Goal: Communication & Community: Ask a question

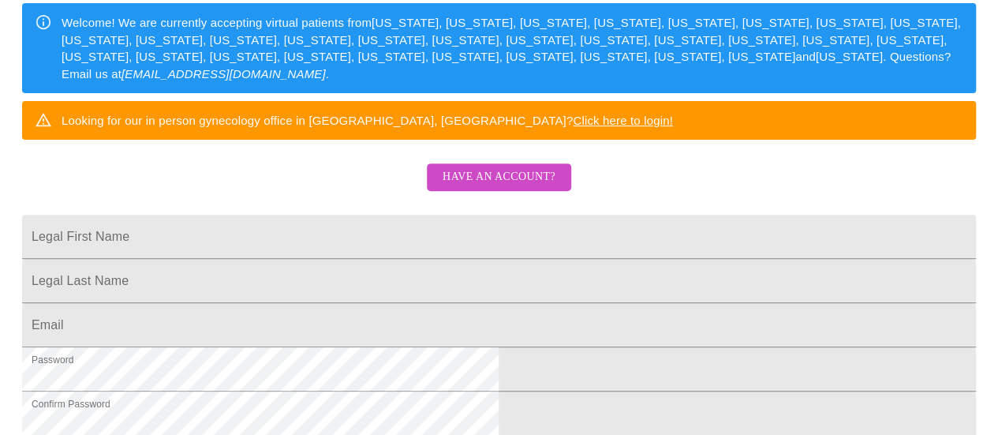
scroll to position [263, 0]
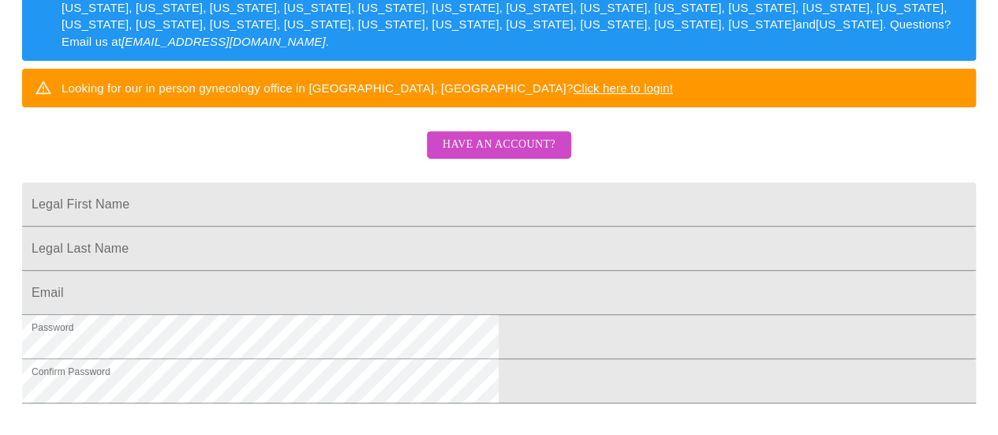
click at [484, 155] on span "Have an account?" at bounding box center [499, 145] width 113 height 20
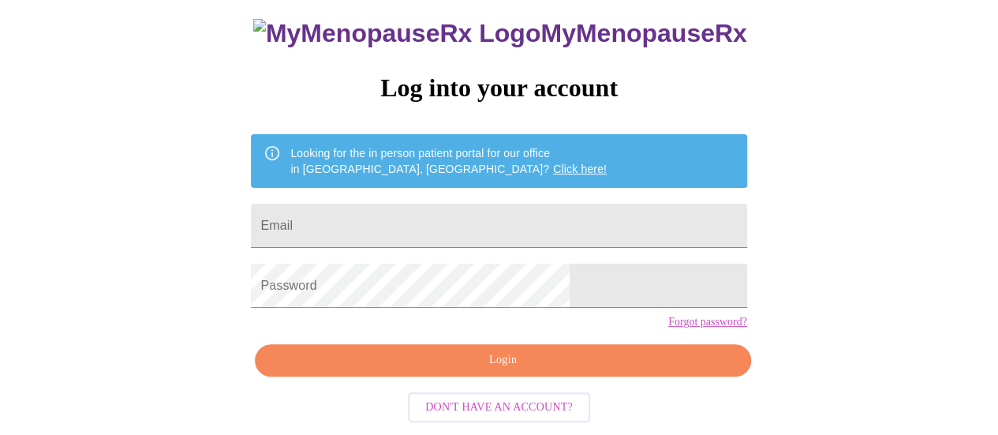
scroll to position [121, 0]
click at [415, 207] on input "Email" at bounding box center [498, 226] width 495 height 44
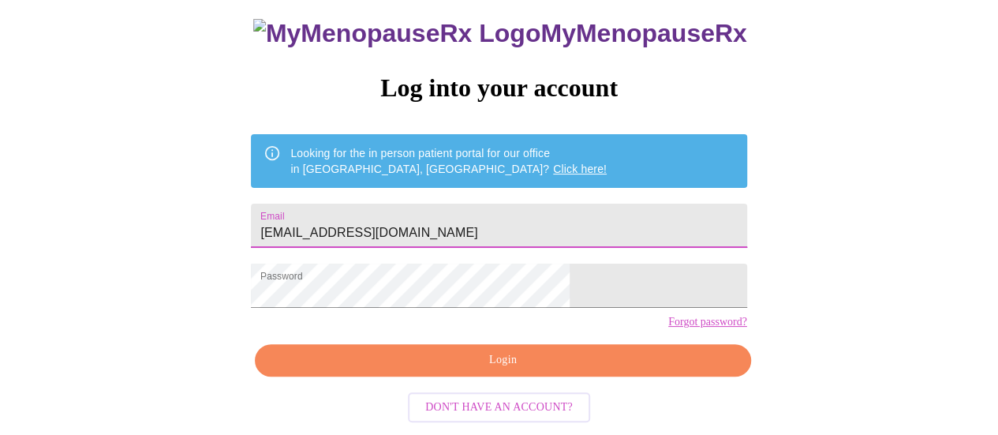
drag, startPoint x: 271, startPoint y: 198, endPoint x: 223, endPoint y: 196, distance: 48.2
click at [223, 196] on div "MyMenopauseRx Log into your account Looking for the in person patient portal fo…" at bounding box center [498, 167] width 985 height 521
type input "[EMAIL_ADDRESS][DOMAIN_NAME]"
click at [478, 368] on span "Login" at bounding box center [502, 360] width 459 height 20
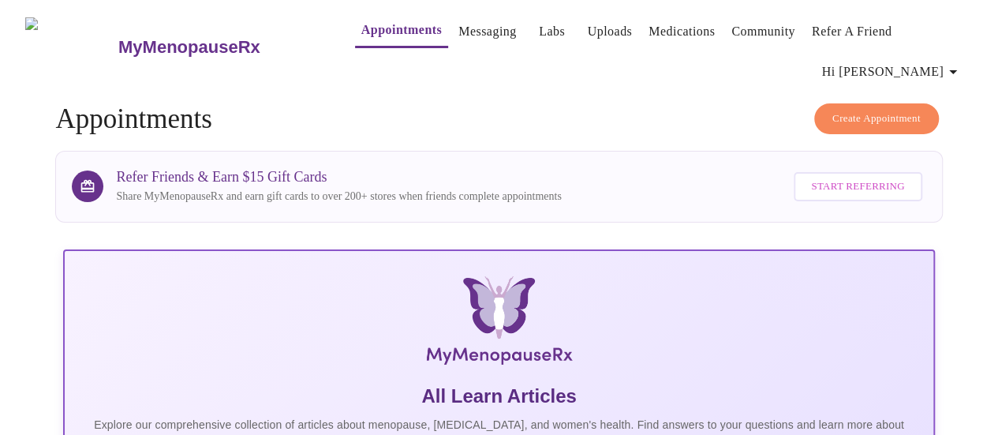
click at [458, 35] on link "Messaging" at bounding box center [487, 32] width 58 height 22
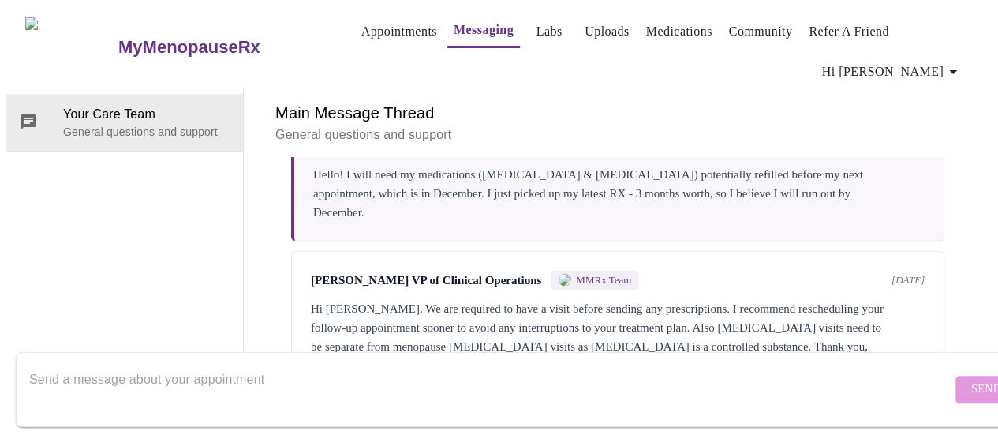
scroll to position [2045, 0]
click at [252, 364] on textarea "Send a message about your appointment" at bounding box center [490, 389] width 922 height 50
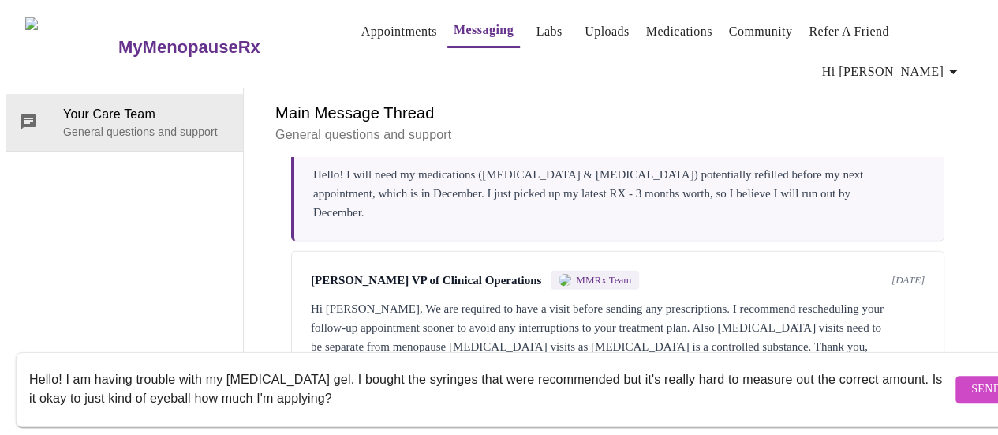
type textarea "Hello! I am having trouble with my [MEDICAL_DATA] gel. I bought the syringes th…"
click at [971, 379] on span "Send" at bounding box center [986, 389] width 30 height 20
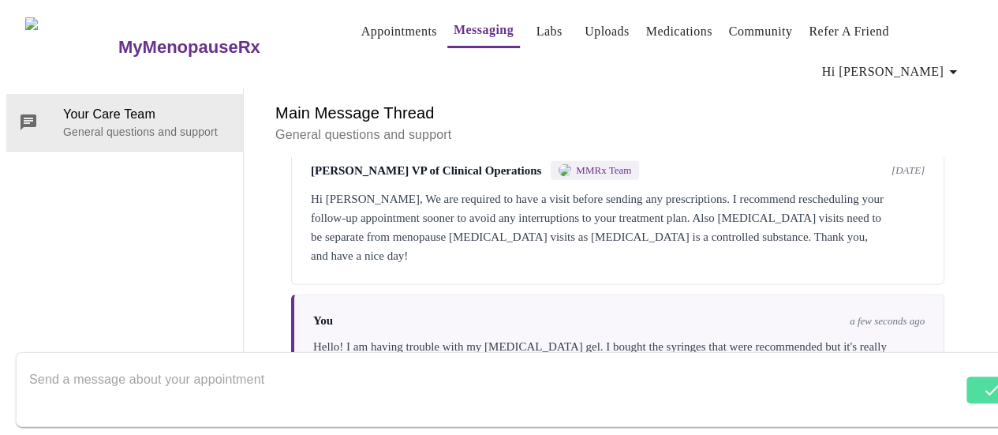
scroll to position [2159, 0]
